Goal: Task Accomplishment & Management: Manage account settings

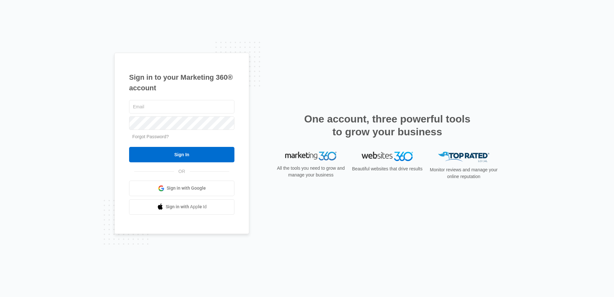
type input "[PERSON_NAME][EMAIL_ADDRESS][DOMAIN_NAME]"
drag, startPoint x: 0, startPoint y: 0, endPoint x: 182, endPoint y: 103, distance: 208.9
click at [182, 103] on input "[PERSON_NAME][EMAIL_ADDRESS][DOMAIN_NAME]" at bounding box center [181, 106] width 105 height 13
click at [107, 154] on div "Sign in to your Marketing 360® account b.jutte@trailridgetech.net Forgot Passwo…" at bounding box center [307, 148] width 614 height 297
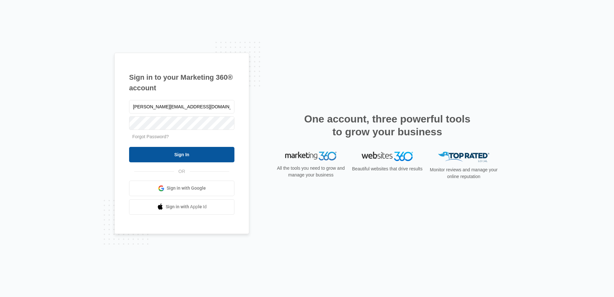
click at [147, 156] on input "Sign In" at bounding box center [181, 154] width 105 height 15
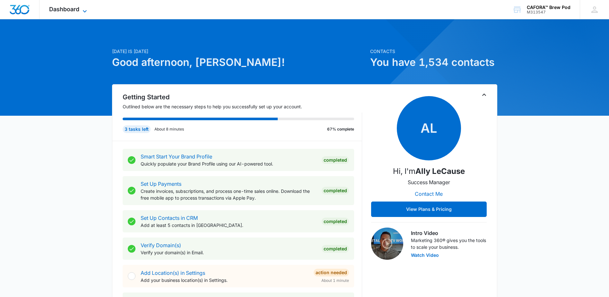
click at [68, 11] on span "Dashboard" at bounding box center [64, 9] width 30 height 7
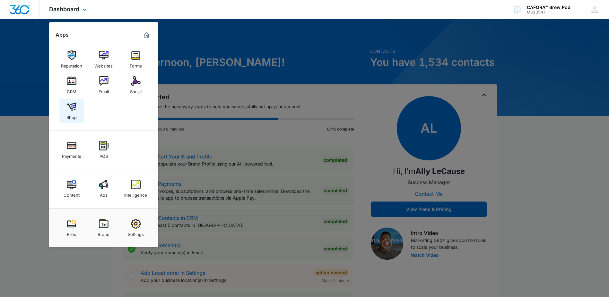
click at [73, 111] on img at bounding box center [72, 107] width 10 height 10
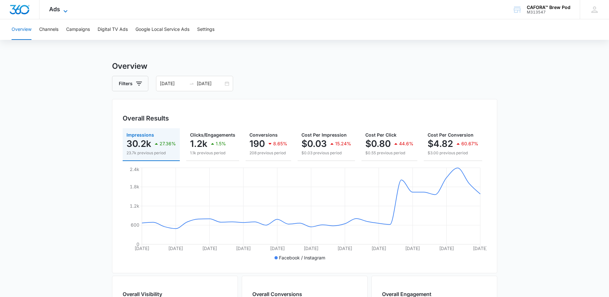
click at [56, 9] on span "Ads" at bounding box center [54, 9] width 11 height 7
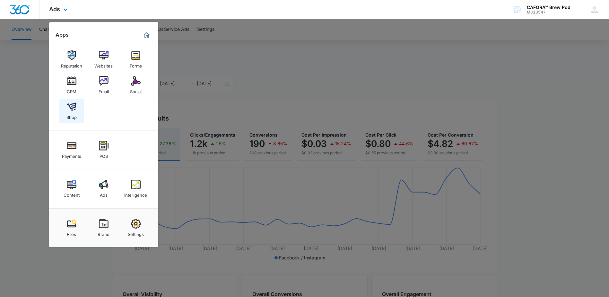
click at [69, 108] on img at bounding box center [72, 107] width 10 height 10
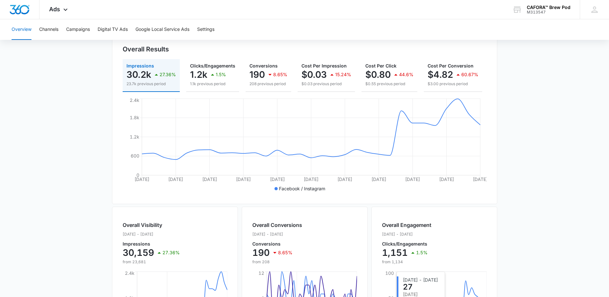
scroll to position [230, 0]
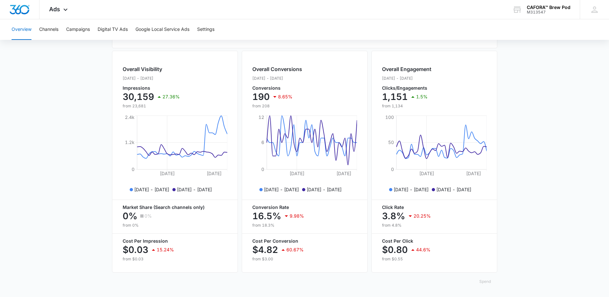
click at [484, 281] on button "Spend" at bounding box center [485, 281] width 24 height 15
click at [543, 177] on main "Overview Filters 08/05/2025 09/04/2025 Overall Results Impressions 30.2k 27.36%…" at bounding box center [304, 66] width 609 height 461
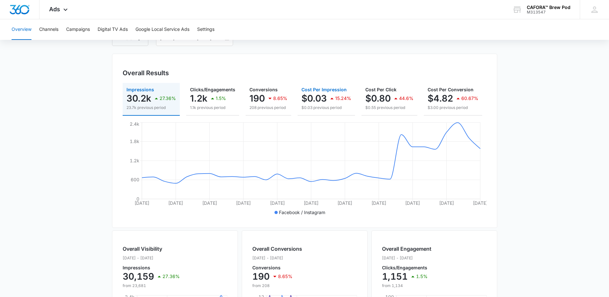
scroll to position [0, 0]
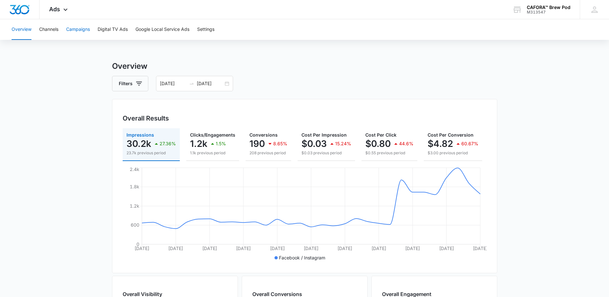
click at [76, 31] on button "Campaigns" at bounding box center [78, 29] width 24 height 21
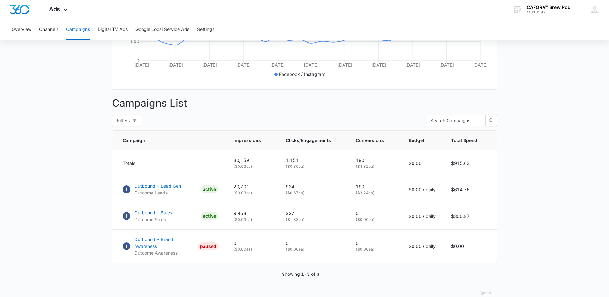
scroll to position [193, 0]
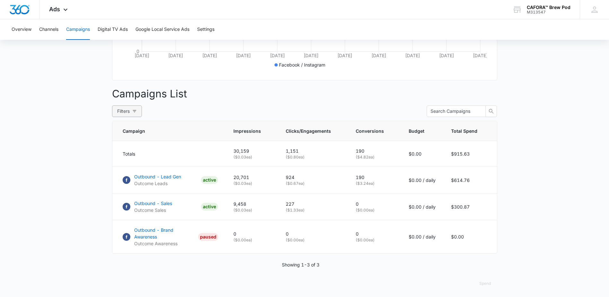
click at [133, 113] on icon "button" at bounding box center [134, 111] width 4 height 4
click at [60, 149] on input "Active" at bounding box center [59, 150] width 5 height 5
radio input "true"
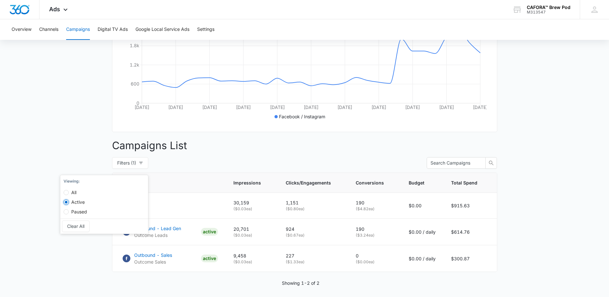
scroll to position [166, 0]
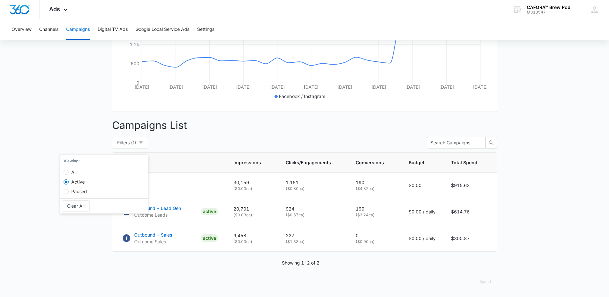
click at [72, 242] on main "Campaigns Filters 08/05/2025 09/04/2025 Overall Results Impressions 30.2k 27.36…" at bounding box center [304, 97] width 609 height 397
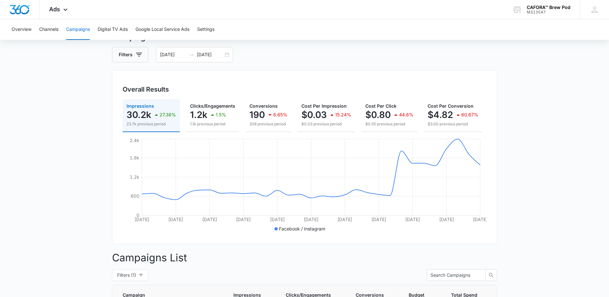
scroll to position [0, 0]
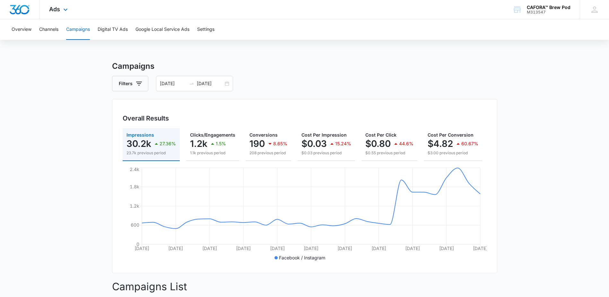
click at [12, 8] on img "Dashboard" at bounding box center [19, 10] width 21 height 10
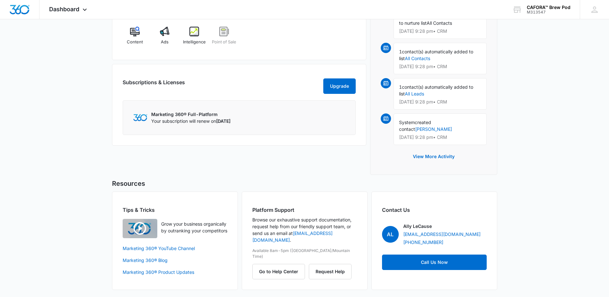
scroll to position [453, 0]
